Goal: Navigation & Orientation: Find specific page/section

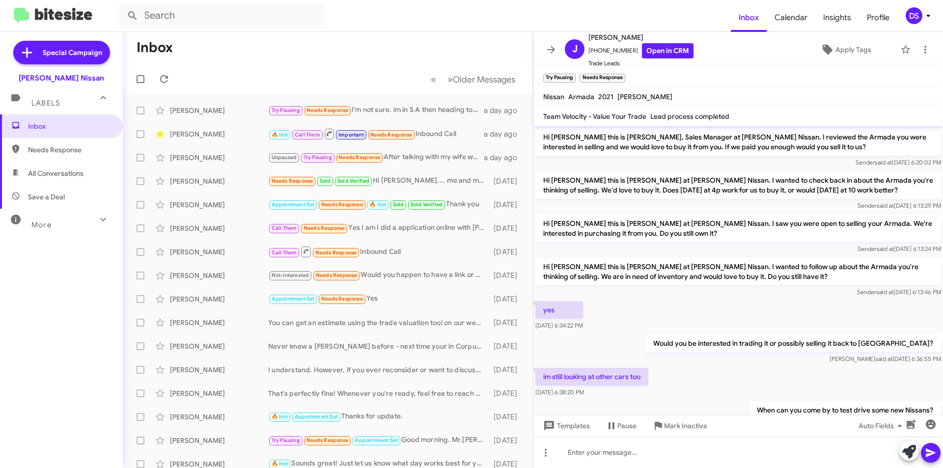
scroll to position [54, 0]
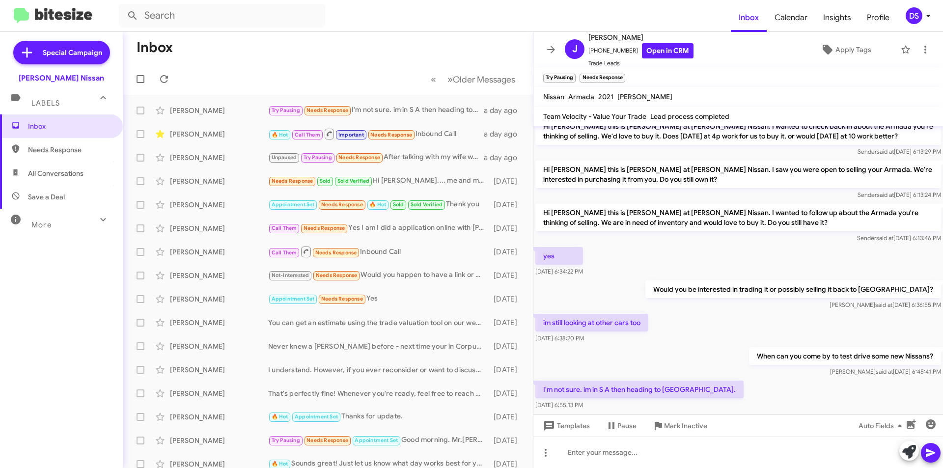
click at [51, 195] on span "Save a Deal" at bounding box center [46, 197] width 37 height 10
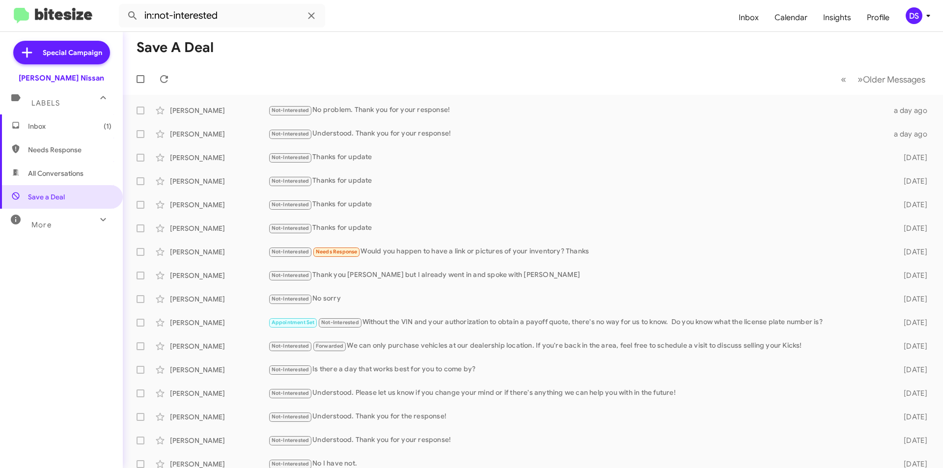
click at [63, 172] on span "All Conversations" at bounding box center [55, 173] width 55 height 10
type input "in:all-conversations"
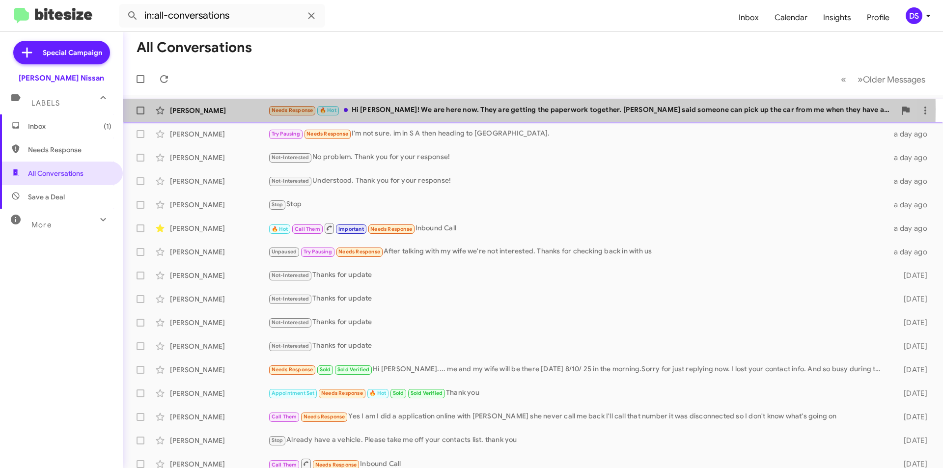
click at [240, 109] on div "[PERSON_NAME]" at bounding box center [219, 111] width 98 height 10
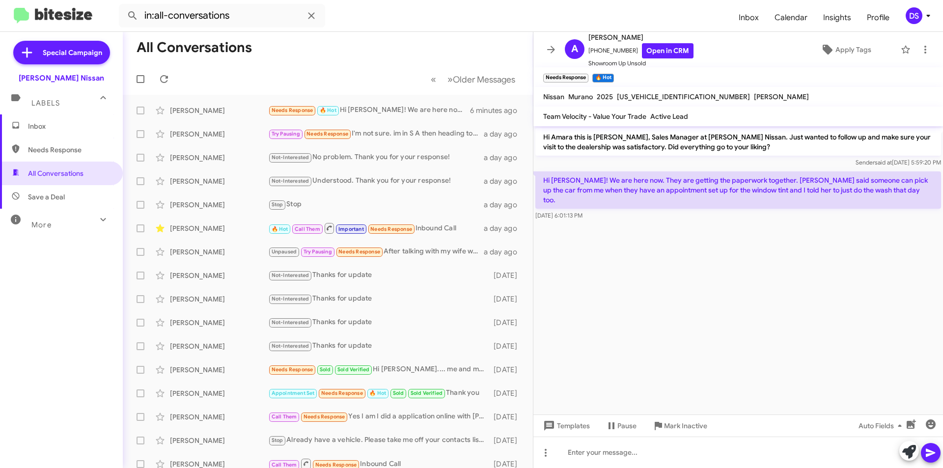
click at [59, 129] on span "Inbox" at bounding box center [69, 126] width 83 height 10
